Goal: Information Seeking & Learning: Learn about a topic

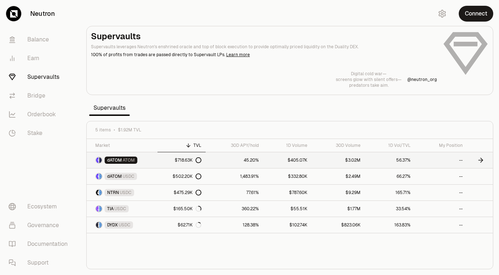
click at [152, 160] on link "dATOM ATOM" at bounding box center [122, 160] width 71 height 16
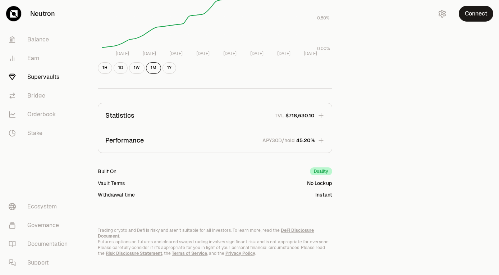
scroll to position [171, 0]
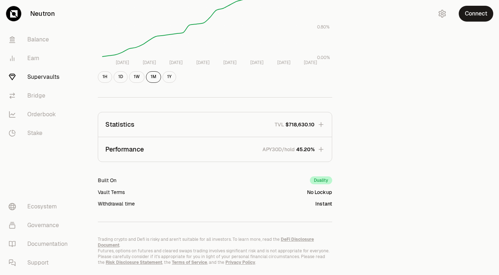
click at [229, 148] on button "Performance APY30D/hold 45.20%" at bounding box center [215, 149] width 234 height 24
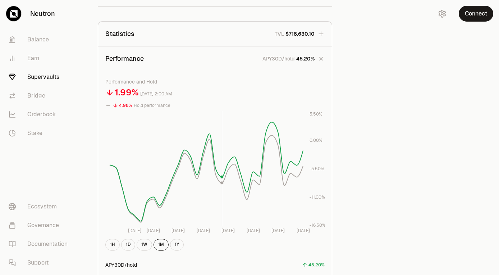
scroll to position [258, 0]
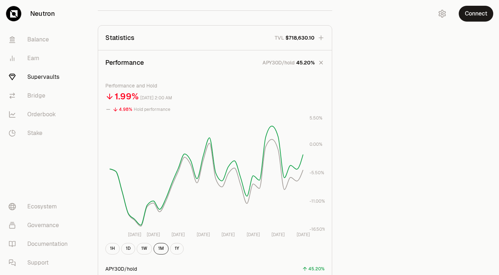
click at [179, 36] on button "Statistics TVL $718,630.10" at bounding box center [215, 38] width 234 height 24
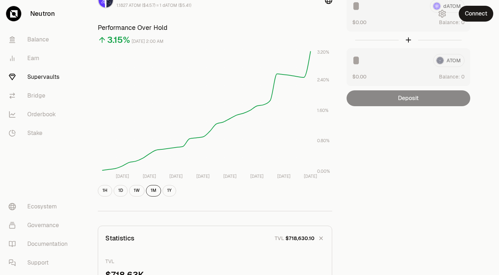
scroll to position [156, 0]
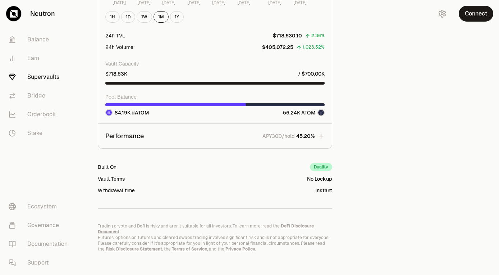
click at [201, 143] on button "Performance APY30D/hold 45.20%" at bounding box center [215, 136] width 234 height 24
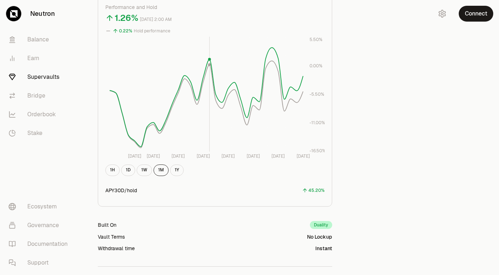
scroll to position [346, 0]
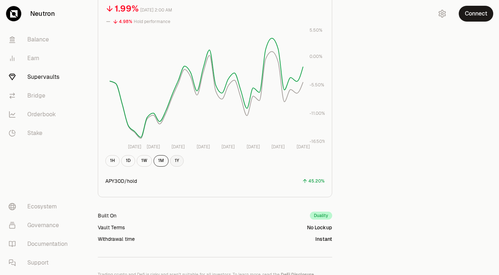
click at [179, 163] on button "1Y" at bounding box center [177, 161] width 14 height 12
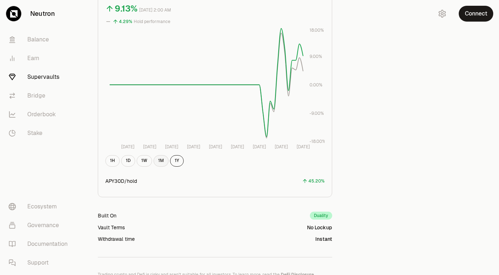
click at [162, 162] on button "1M" at bounding box center [161, 161] width 15 height 12
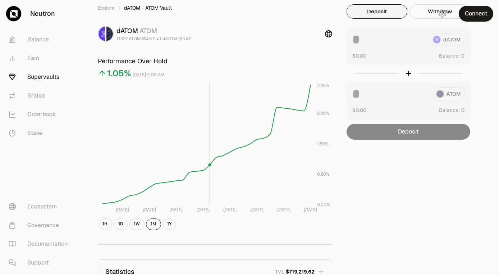
scroll to position [0, 0]
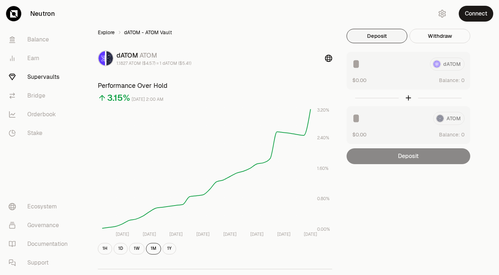
click at [108, 32] on link "Explore" at bounding box center [106, 32] width 17 height 7
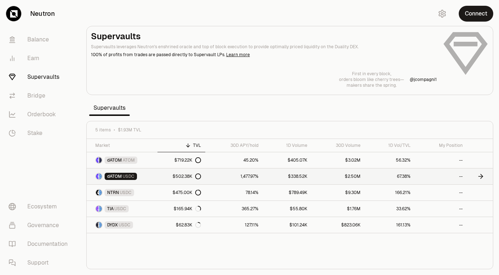
click at [127, 175] on span "USDC" at bounding box center [129, 176] width 12 height 6
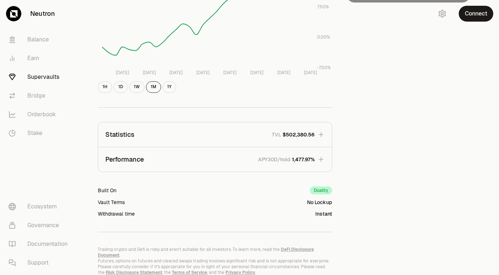
scroll to position [185, 0]
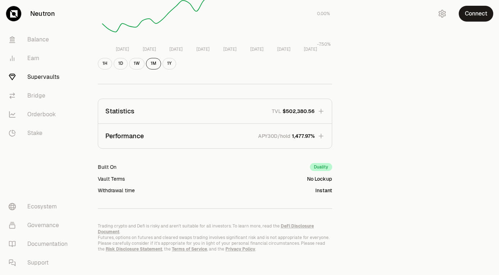
click at [143, 134] on p "Performance" at bounding box center [124, 136] width 38 height 10
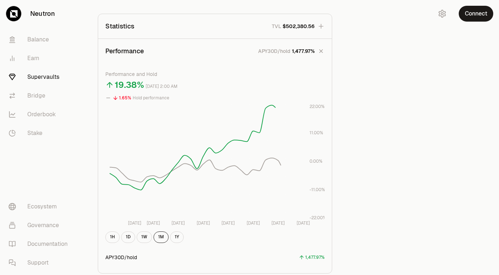
scroll to position [277, 0]
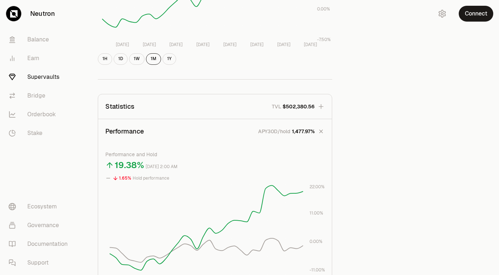
click at [136, 133] on p "Performance" at bounding box center [124, 131] width 38 height 10
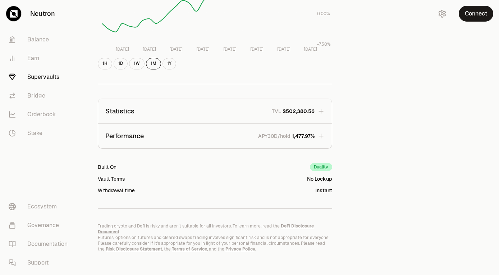
click at [144, 120] on button "Statistics TVL $502,380.56" at bounding box center [215, 111] width 234 height 24
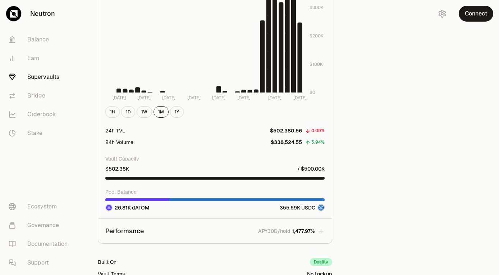
scroll to position [566, 0]
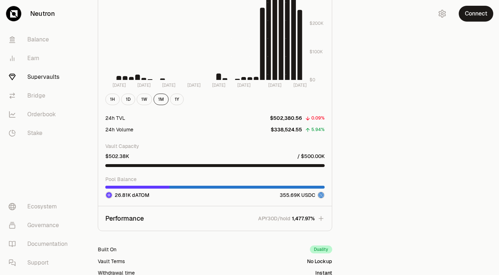
click at [181, 188] on div at bounding box center [214, 186] width 219 height 3
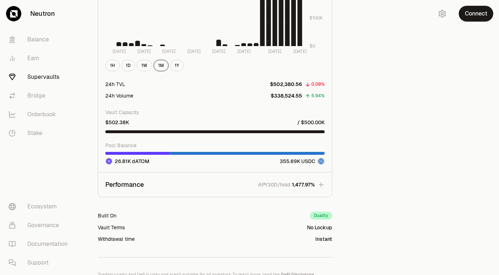
scroll to position [606, 0]
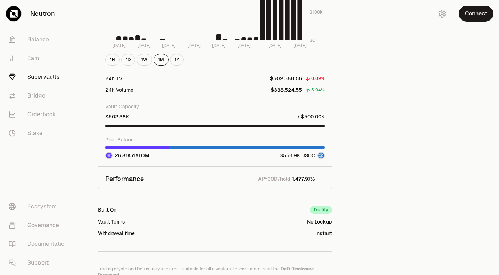
click at [226, 179] on button "Performance APY30D/hold 1,477.97%" at bounding box center [215, 178] width 234 height 24
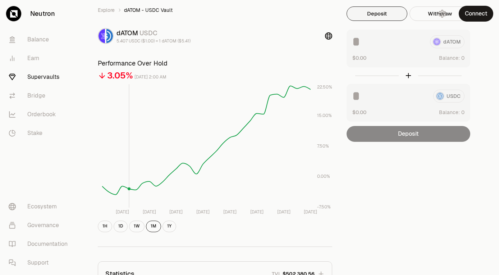
scroll to position [0, 0]
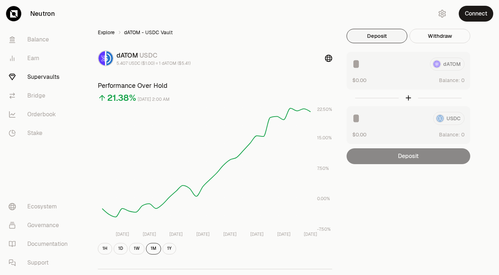
click at [106, 32] on link "Explore" at bounding box center [106, 32] width 17 height 7
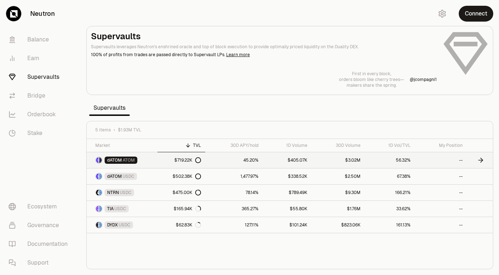
click at [114, 159] on span "dATOM" at bounding box center [114, 160] width 15 height 6
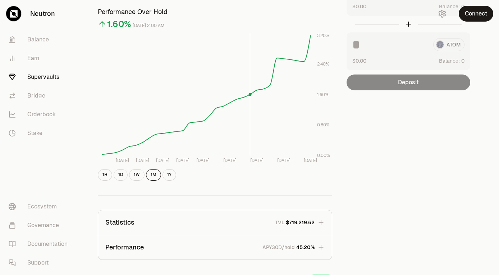
scroll to position [154, 0]
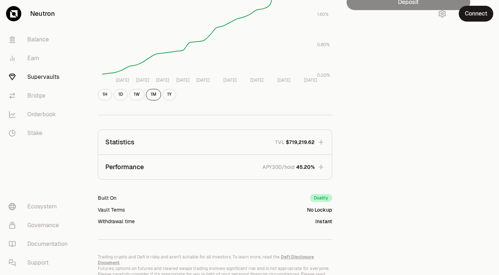
click at [132, 170] on p "Performance" at bounding box center [124, 167] width 38 height 10
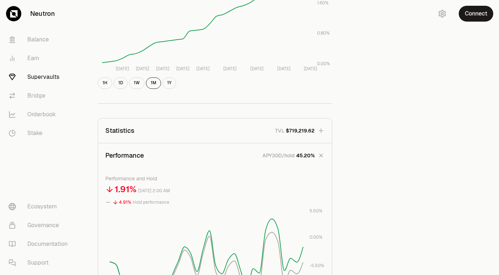
scroll to position [166, 0]
click at [272, 131] on span "TVL $719,219.62" at bounding box center [291, 130] width 45 height 7
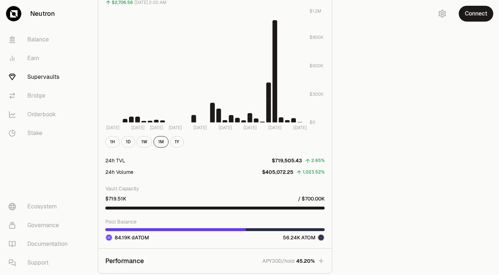
scroll to position [563, 0]
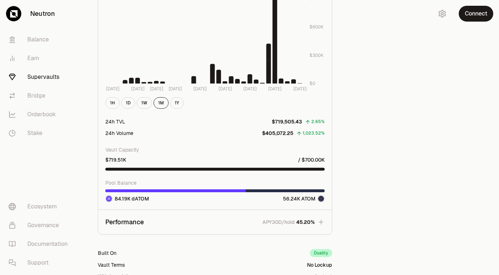
click at [288, 222] on p "APY30D/hold" at bounding box center [278, 221] width 32 height 7
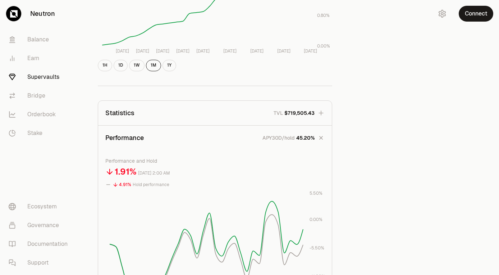
scroll to position [0, 0]
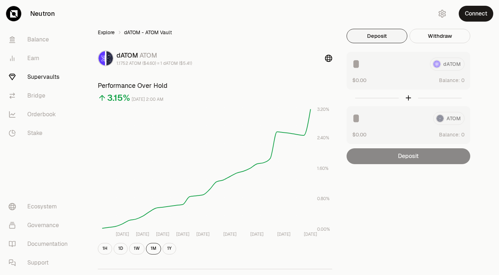
click at [111, 33] on link "Explore" at bounding box center [106, 32] width 17 height 7
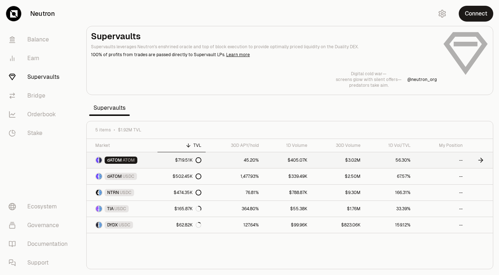
click at [153, 159] on link "dATOM ATOM" at bounding box center [122, 160] width 71 height 16
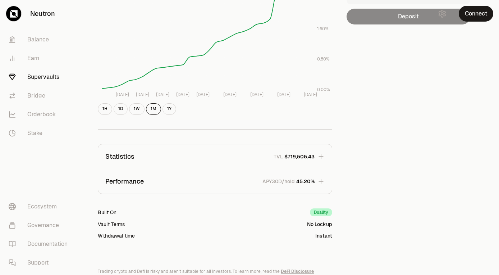
scroll to position [140, 0]
